Goal: Information Seeking & Learning: Compare options

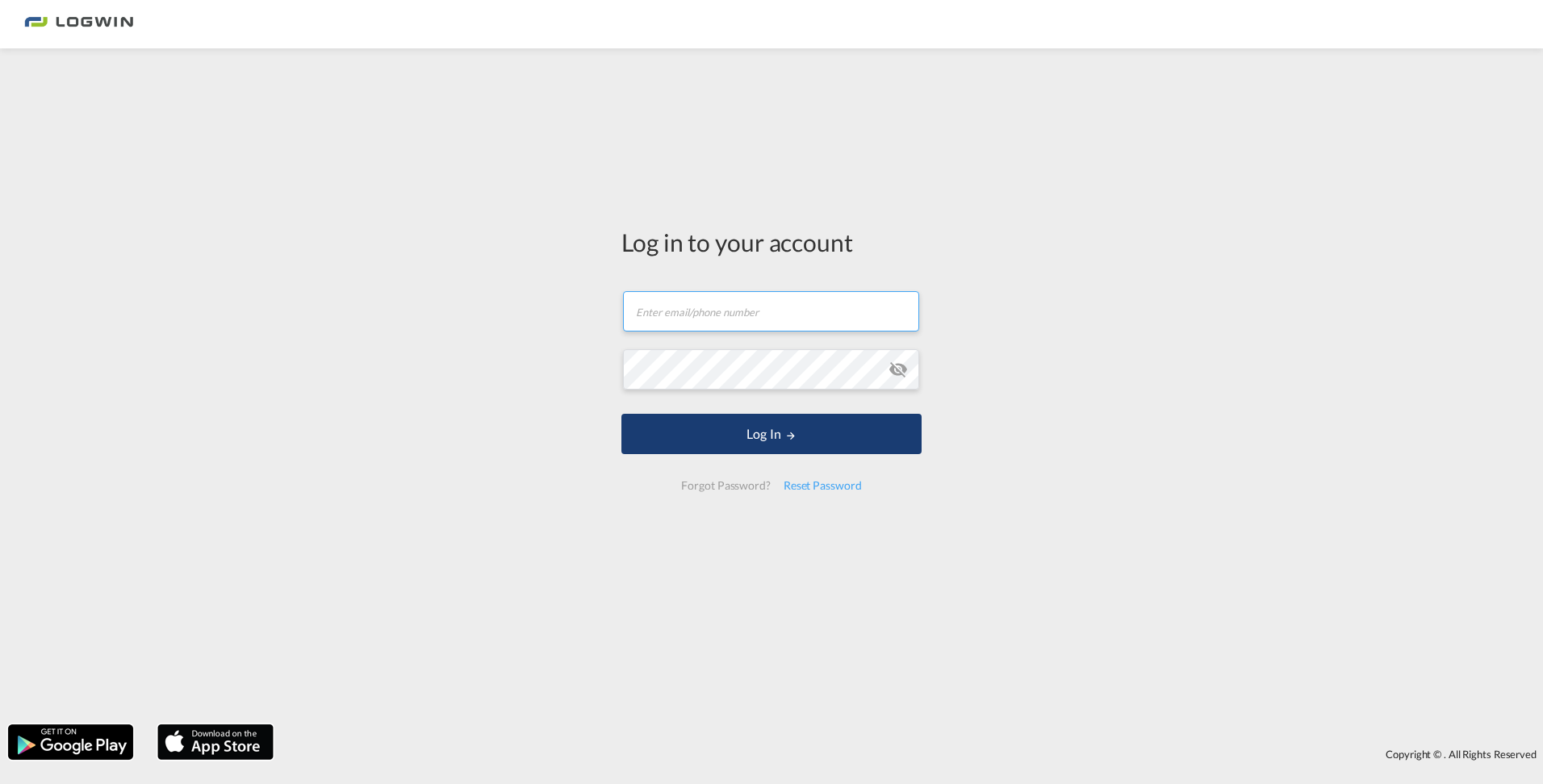
type input "[PERSON_NAME][EMAIL_ADDRESS][PERSON_NAME][DOMAIN_NAME]"
click at [745, 446] on button "Log In" at bounding box center [772, 434] width 300 height 40
